Goal: Task Accomplishment & Management: Manage account settings

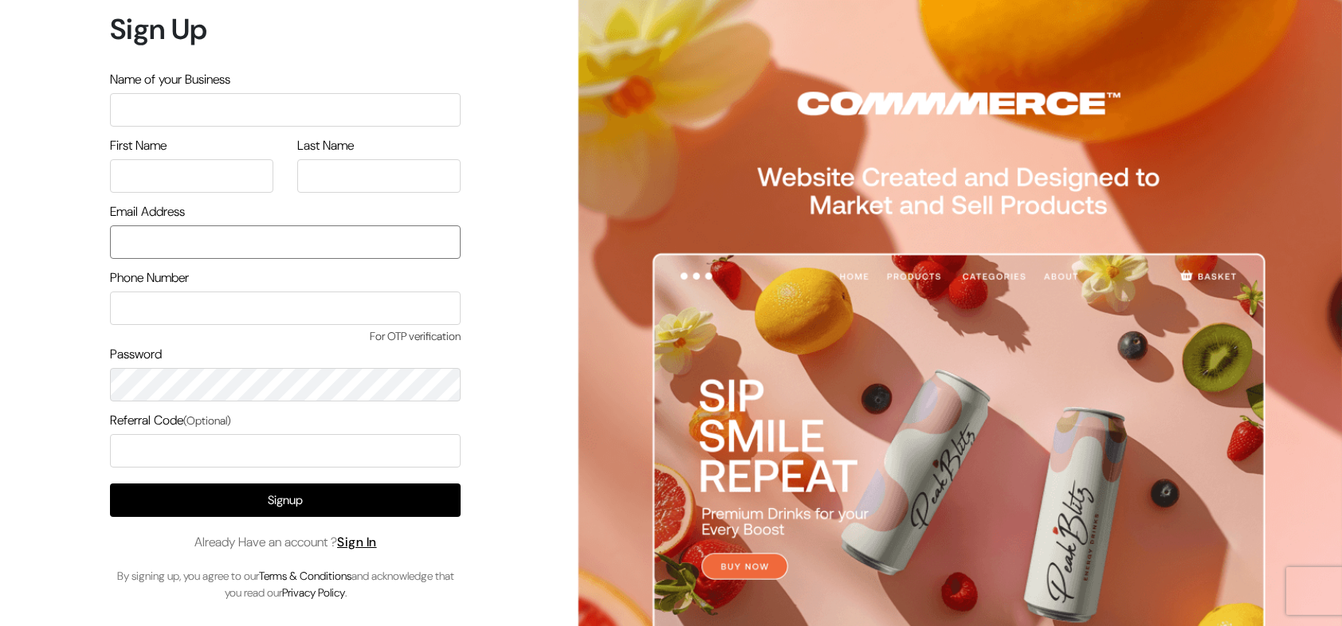
type input "[EMAIL_ADDRESS][DOMAIN_NAME]"
click at [377, 539] on link "Sign In" at bounding box center [357, 542] width 40 height 17
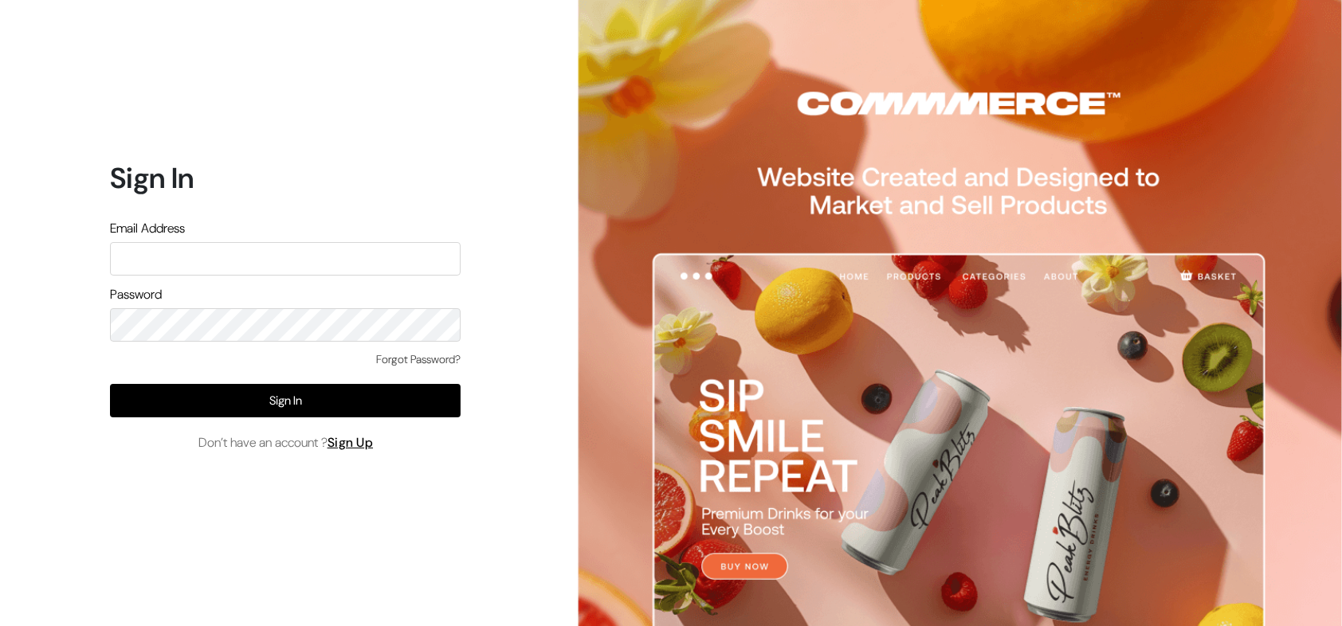
type input "demo@outdocart.in"
click at [237, 237] on div "Email Address demo@outdocart.in" at bounding box center [285, 247] width 351 height 57
click at [229, 261] on input "demo@outdocart.in" at bounding box center [285, 258] width 351 height 33
click at [339, 383] on div "Forgot Password?" at bounding box center [285, 367] width 351 height 33
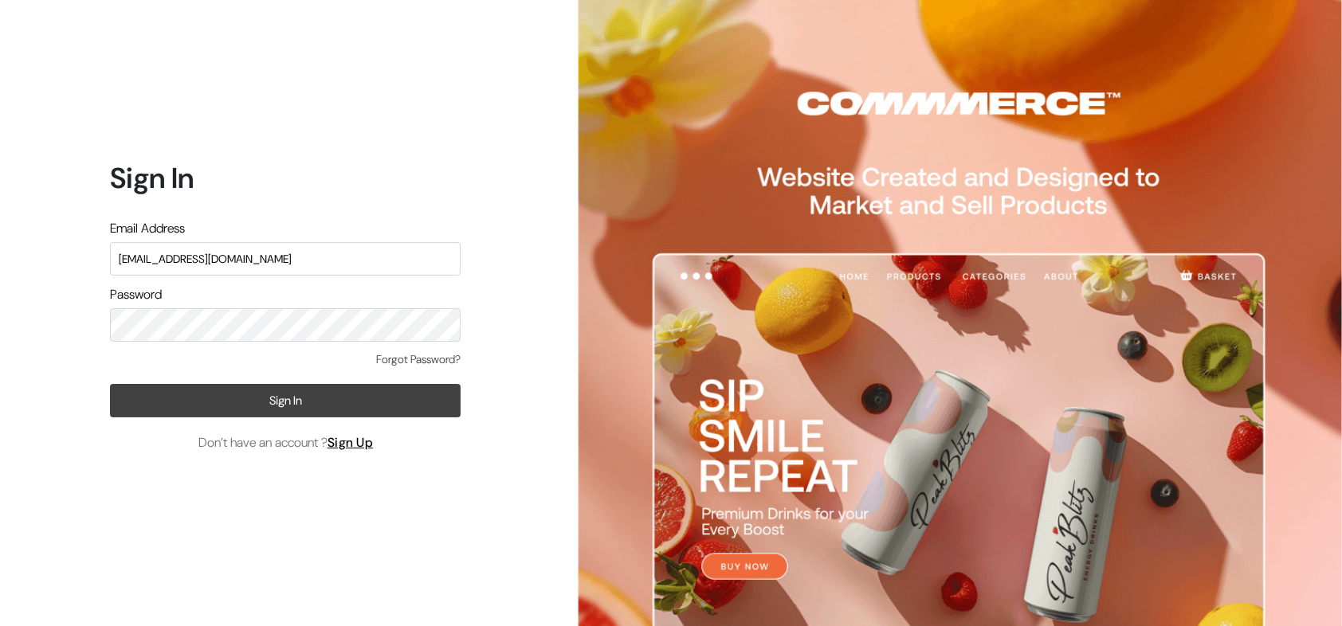
click at [394, 394] on button "Sign In" at bounding box center [285, 400] width 351 height 33
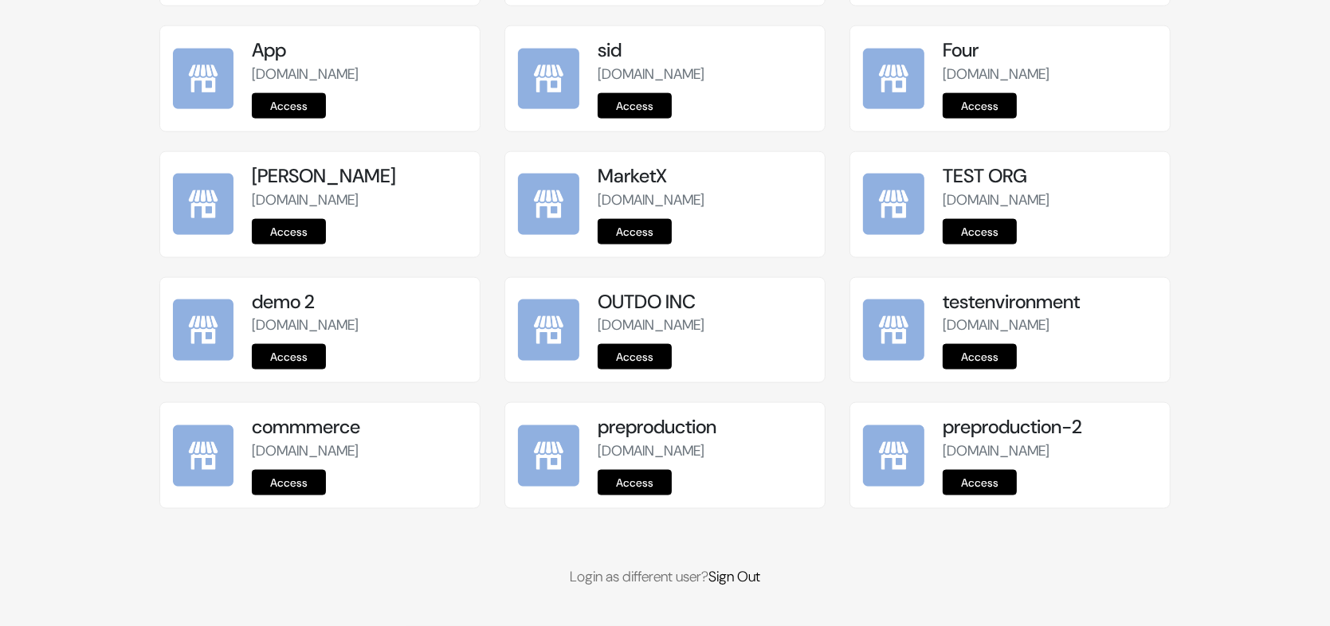
scroll to position [1979, 0]
click at [645, 485] on link "Access" at bounding box center [635, 482] width 74 height 25
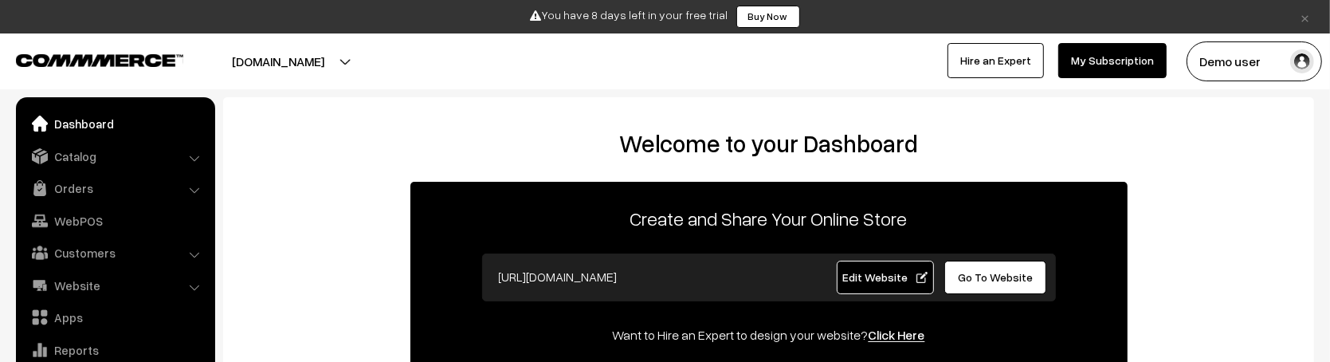
click at [1235, 49] on button "Demo user" at bounding box center [1254, 61] width 135 height 40
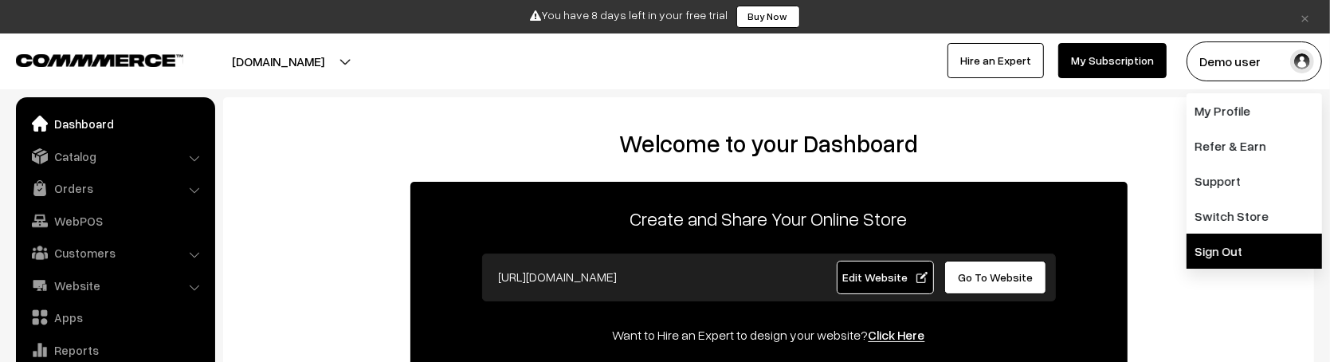
click at [1196, 254] on link "Sign Out" at bounding box center [1254, 250] width 135 height 35
